Goal: Task Accomplishment & Management: Use online tool/utility

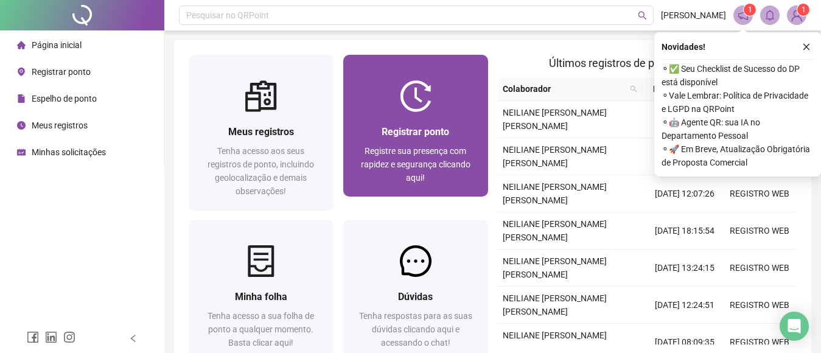
click at [406, 138] on div "Registrar ponto" at bounding box center [416, 131] width 116 height 15
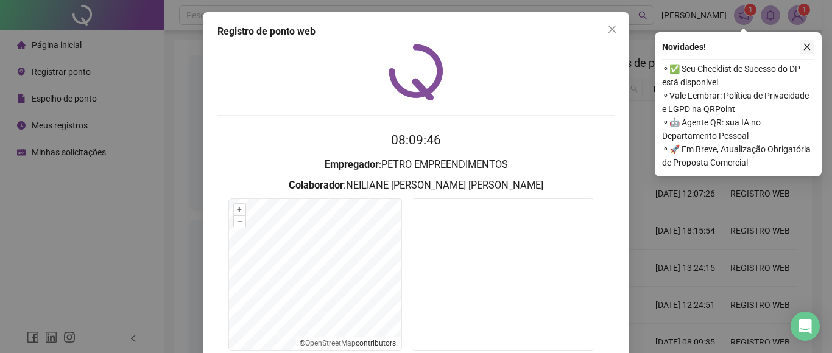
click at [806, 44] on icon "close" at bounding box center [807, 47] width 9 height 9
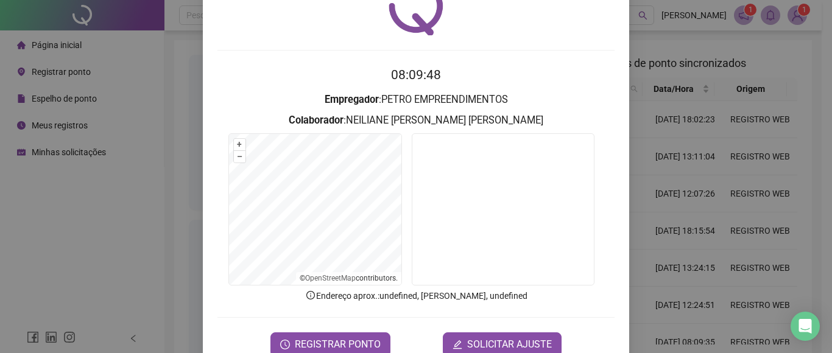
scroll to position [73, 0]
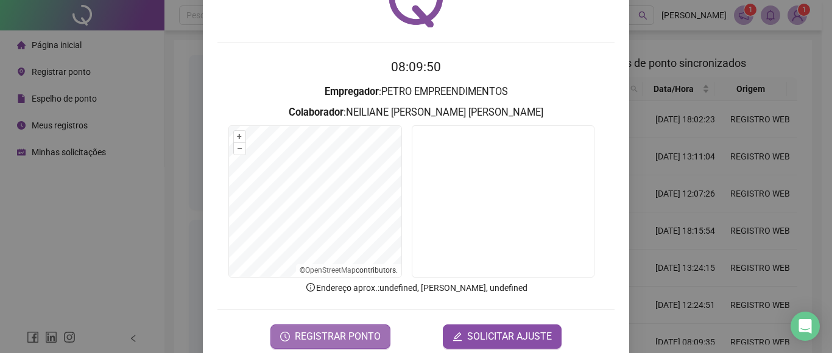
click at [297, 325] on button "REGISTRAR PONTO" at bounding box center [330, 337] width 120 height 24
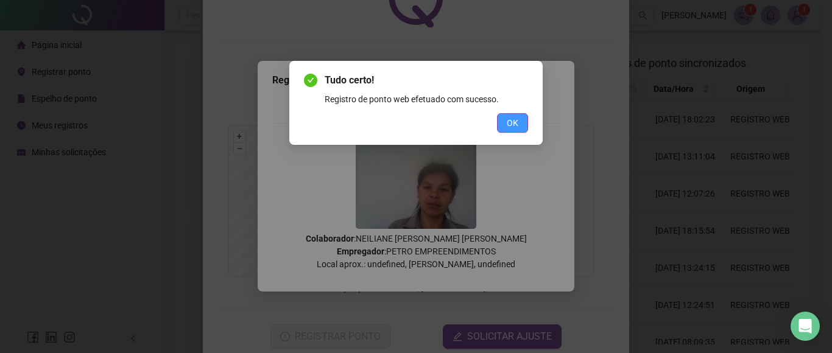
click at [513, 128] on span "OK" at bounding box center [513, 122] width 12 height 13
